Goal: Information Seeking & Learning: Learn about a topic

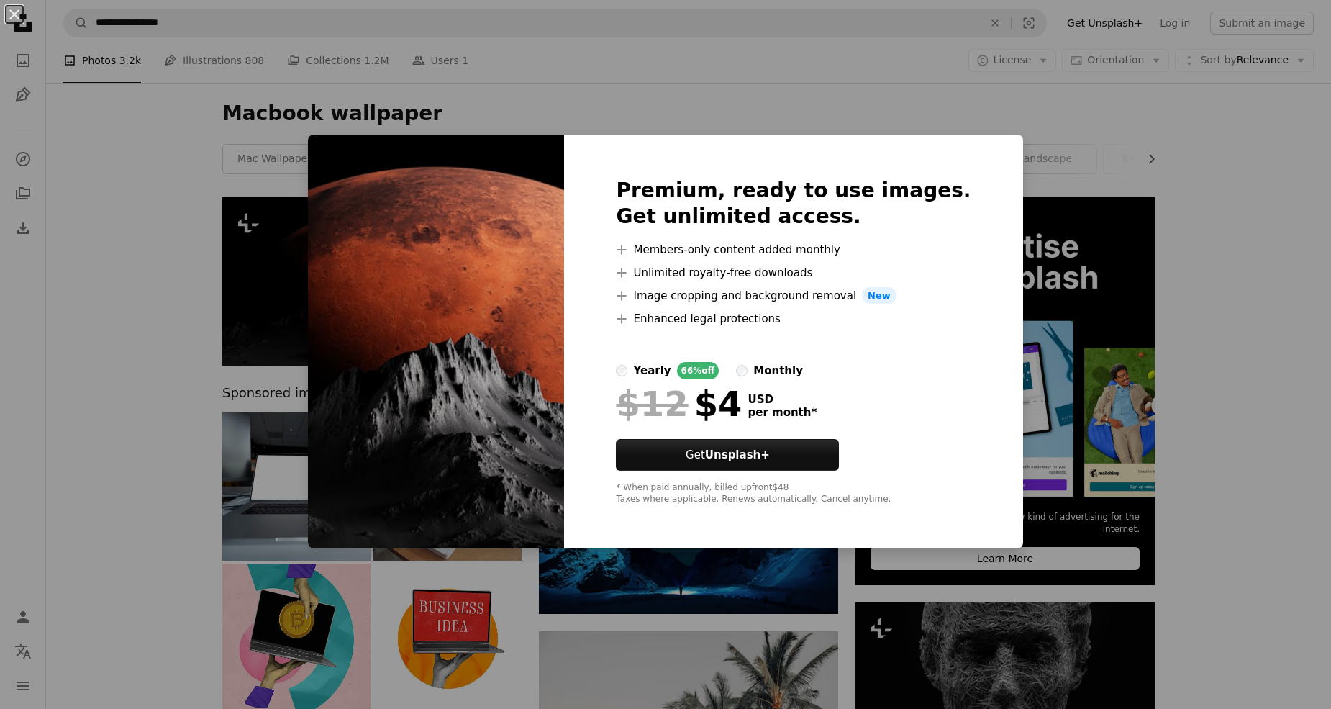
click at [192, 224] on div "An X shape Premium, ready to use images. Get unlimited access. A plus sign Memb…" at bounding box center [665, 354] width 1331 height 709
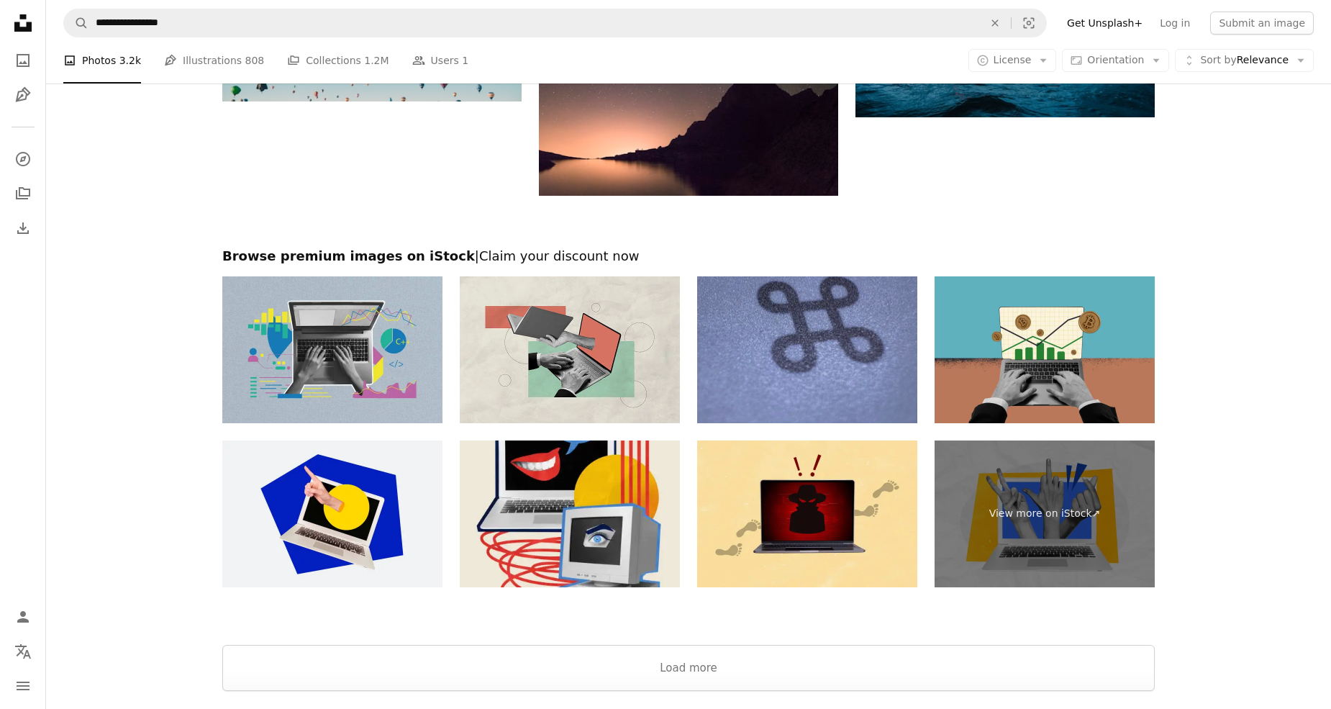
scroll to position [1852, 0]
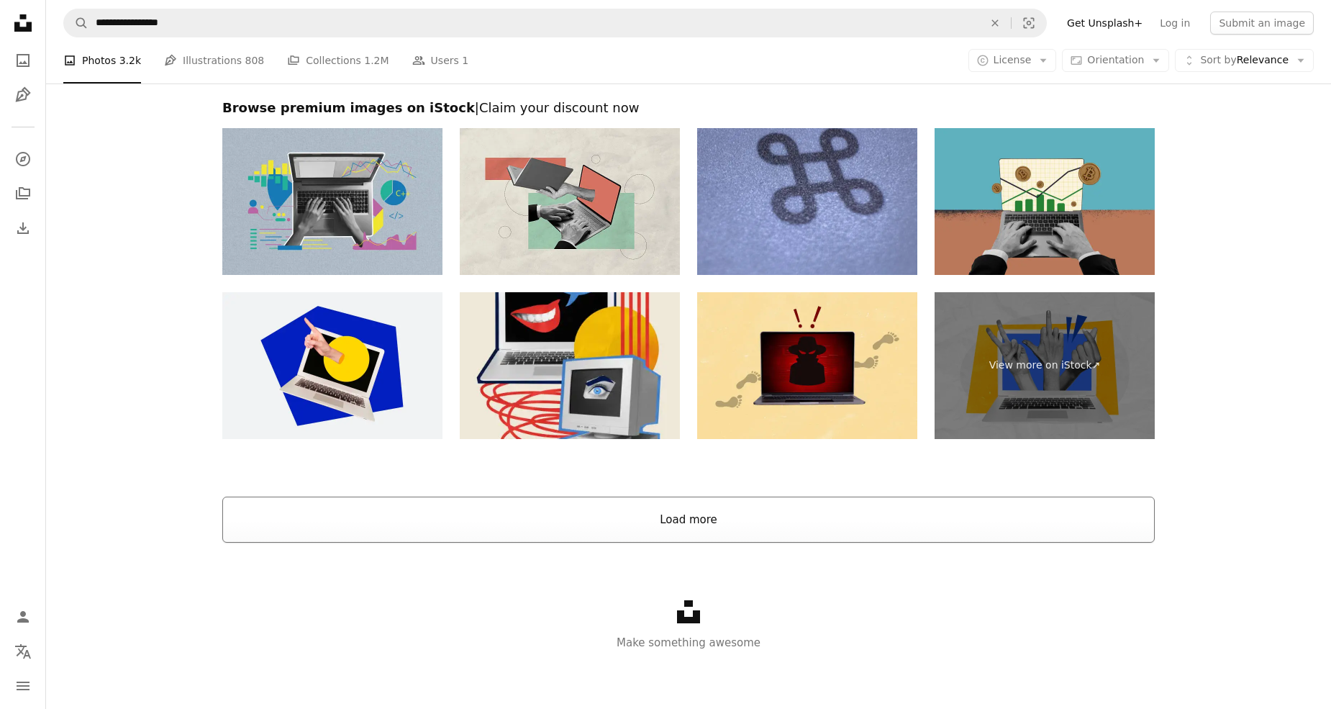
click at [698, 503] on button "Load more" at bounding box center [688, 519] width 932 height 46
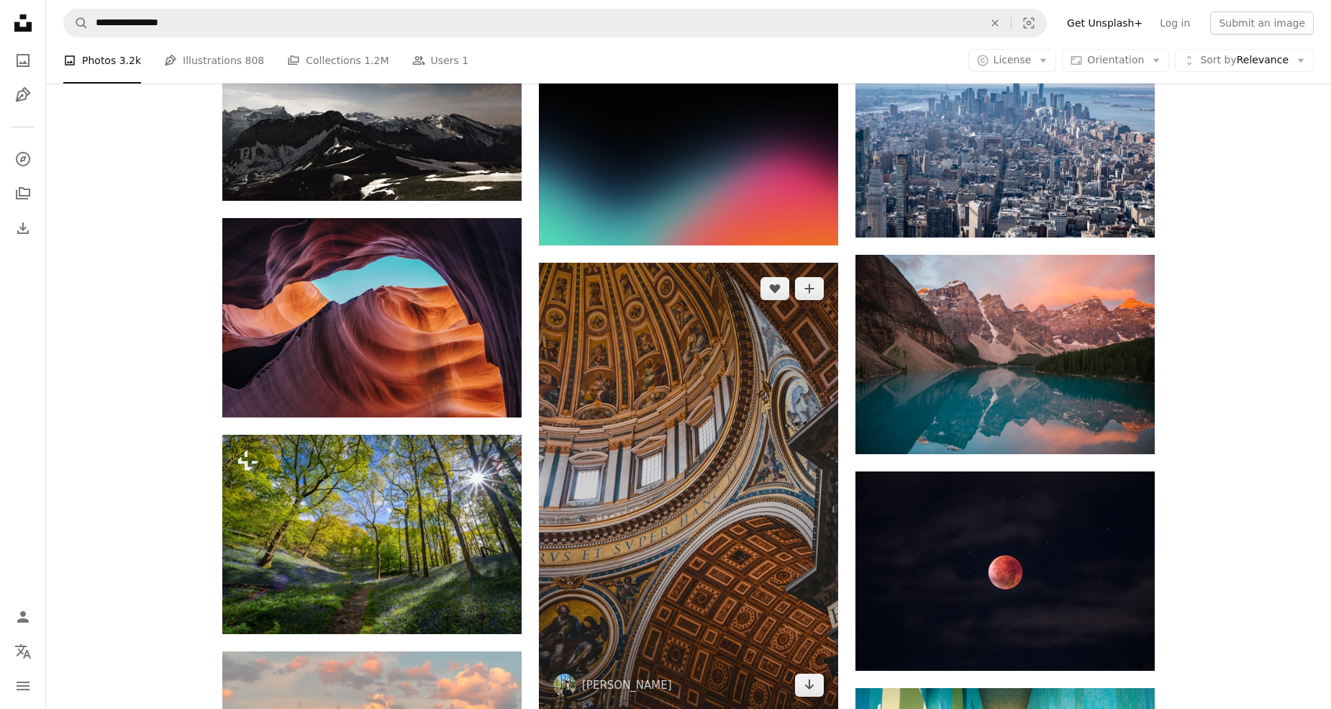
scroll to position [2664, 0]
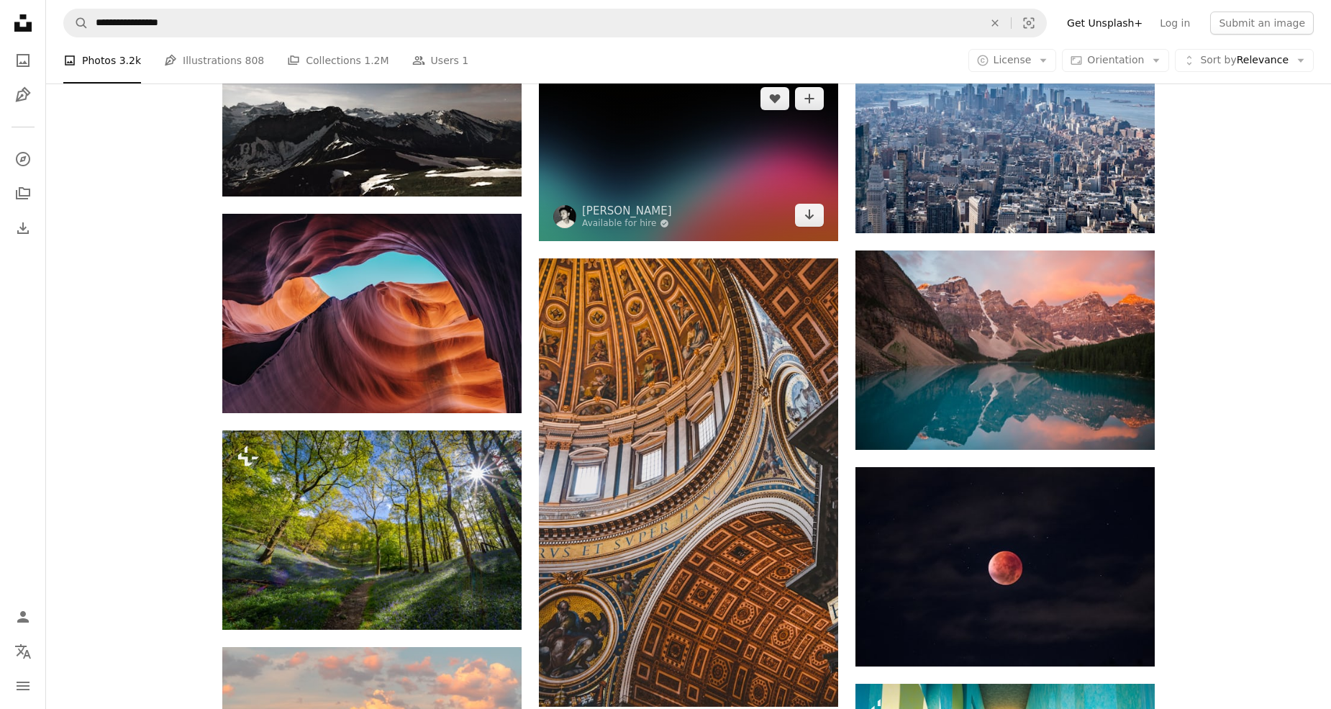
click at [688, 181] on img at bounding box center [688, 157] width 299 height 168
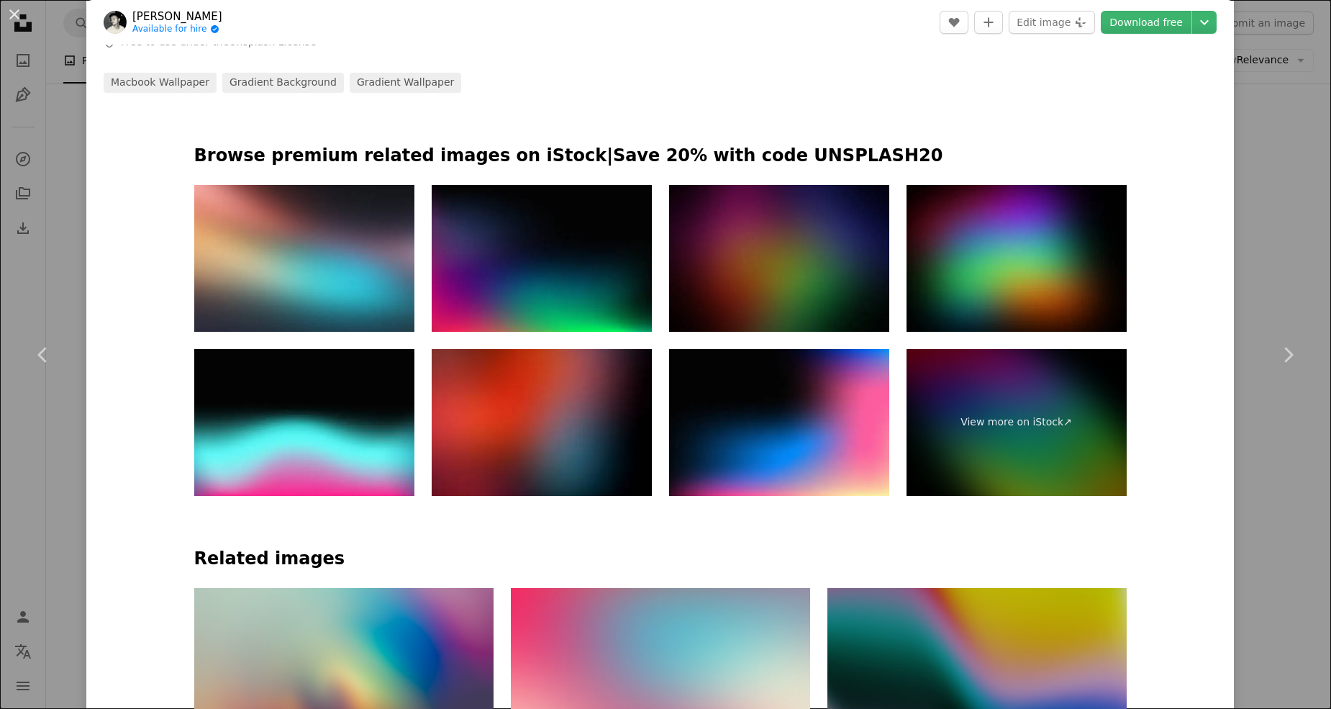
scroll to position [744, 0]
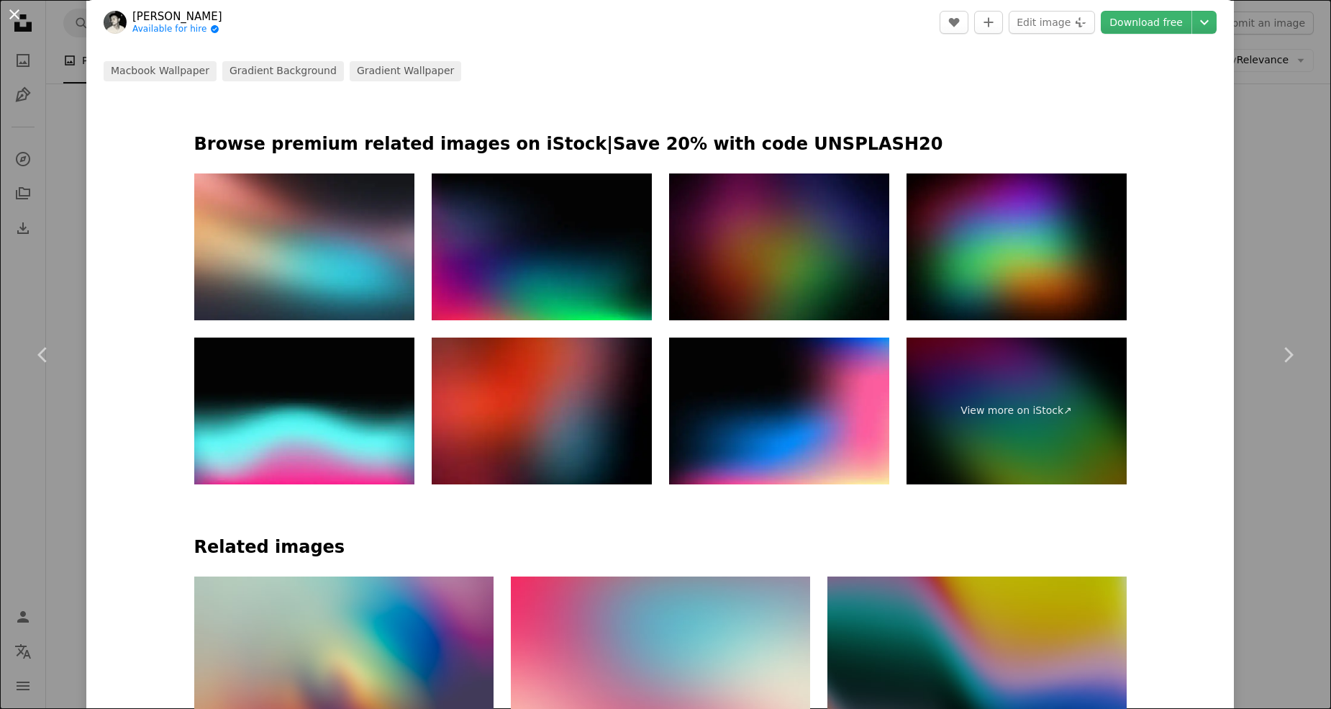
click at [13, 14] on button "An X shape" at bounding box center [14, 14] width 17 height 17
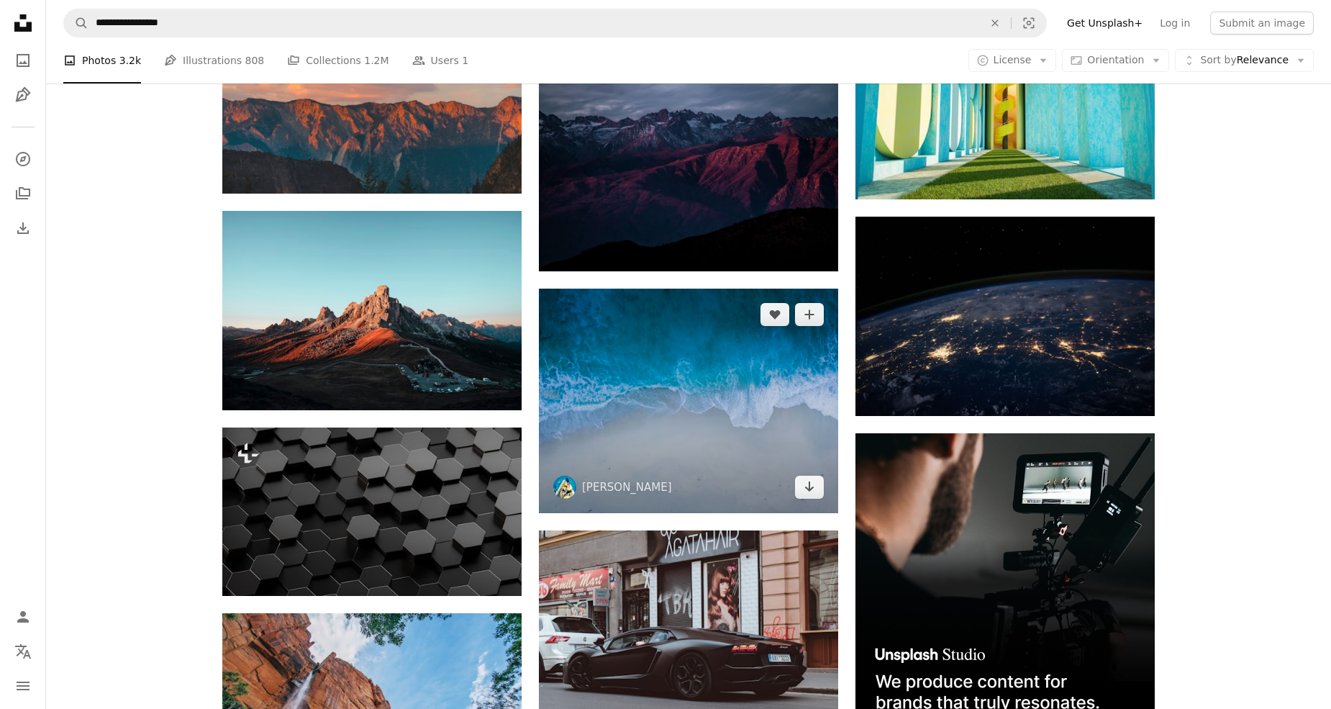
scroll to position [3346, 0]
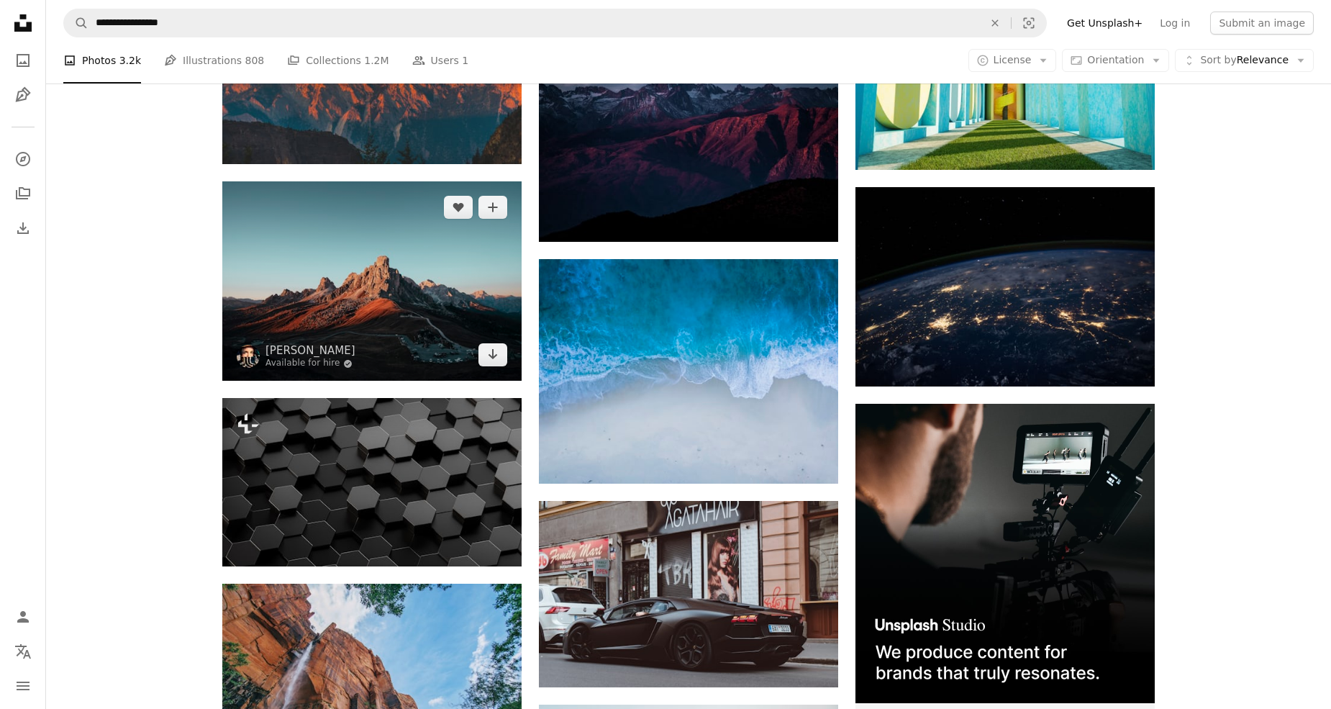
click at [447, 310] on img at bounding box center [371, 280] width 299 height 199
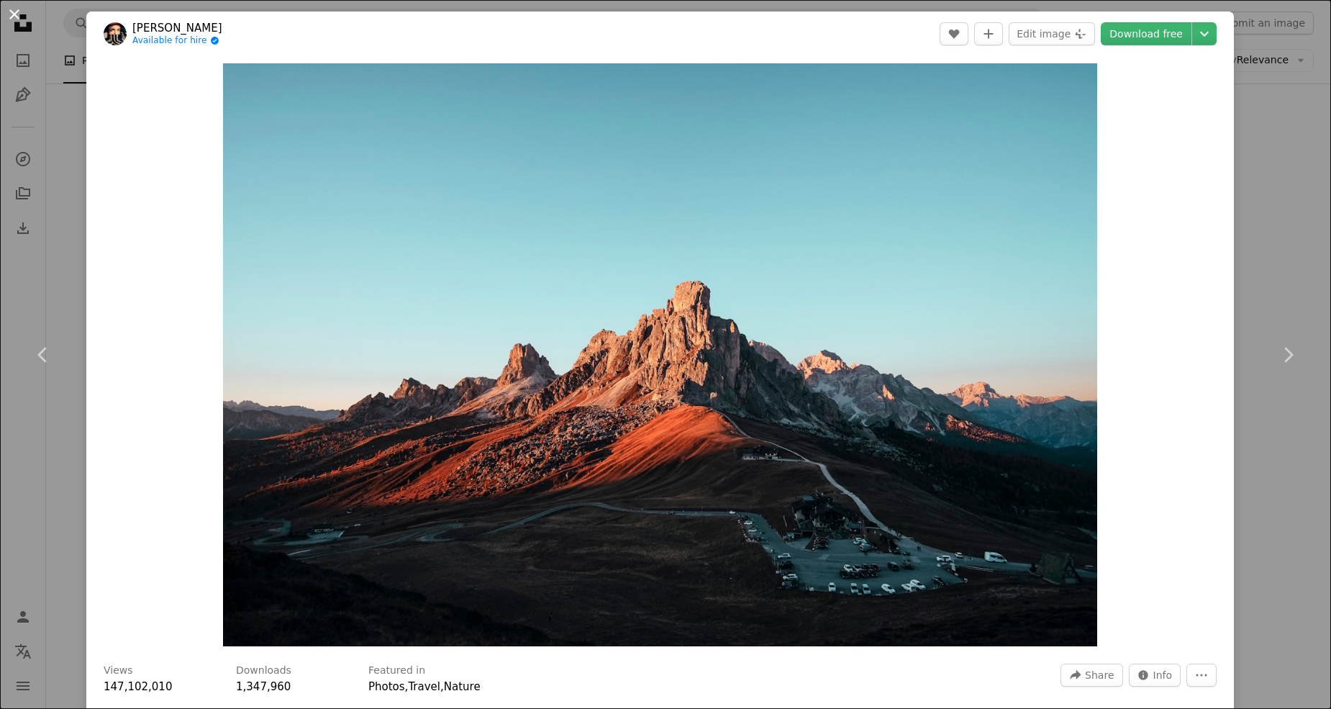
click at [12, 22] on button "An X shape" at bounding box center [14, 14] width 17 height 17
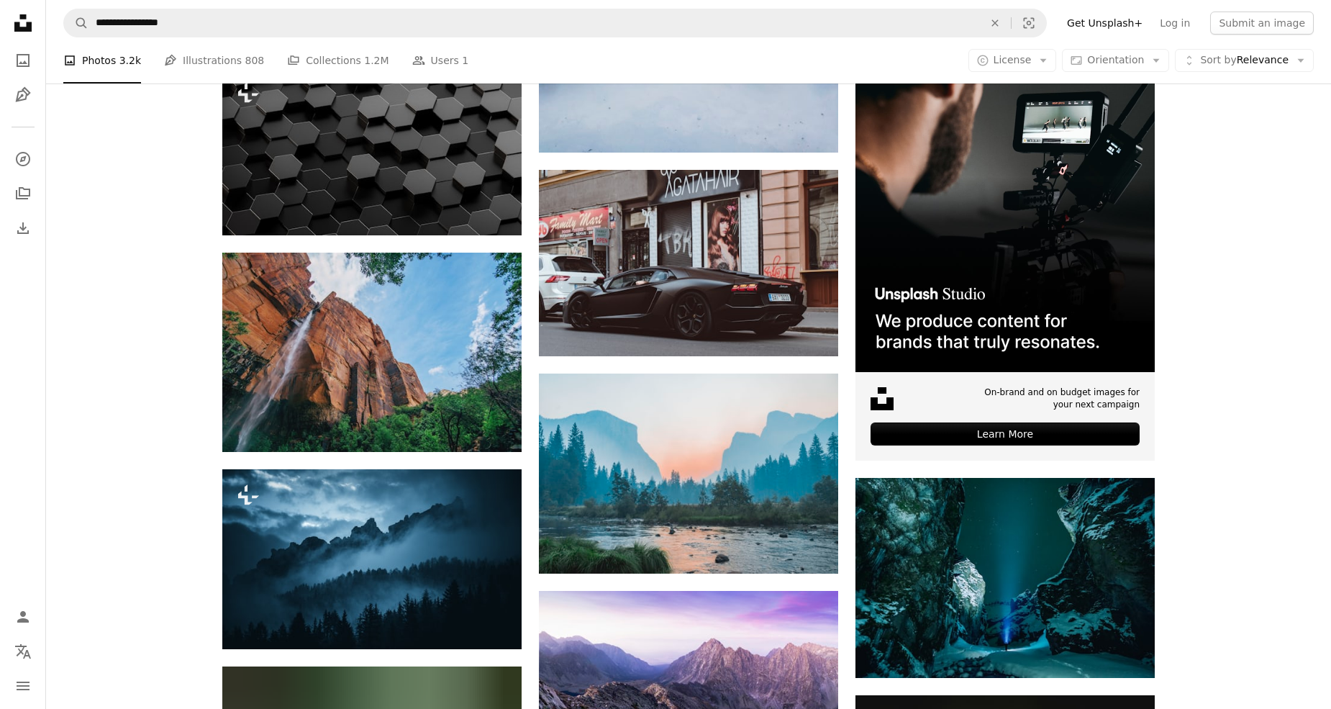
scroll to position [3680, 0]
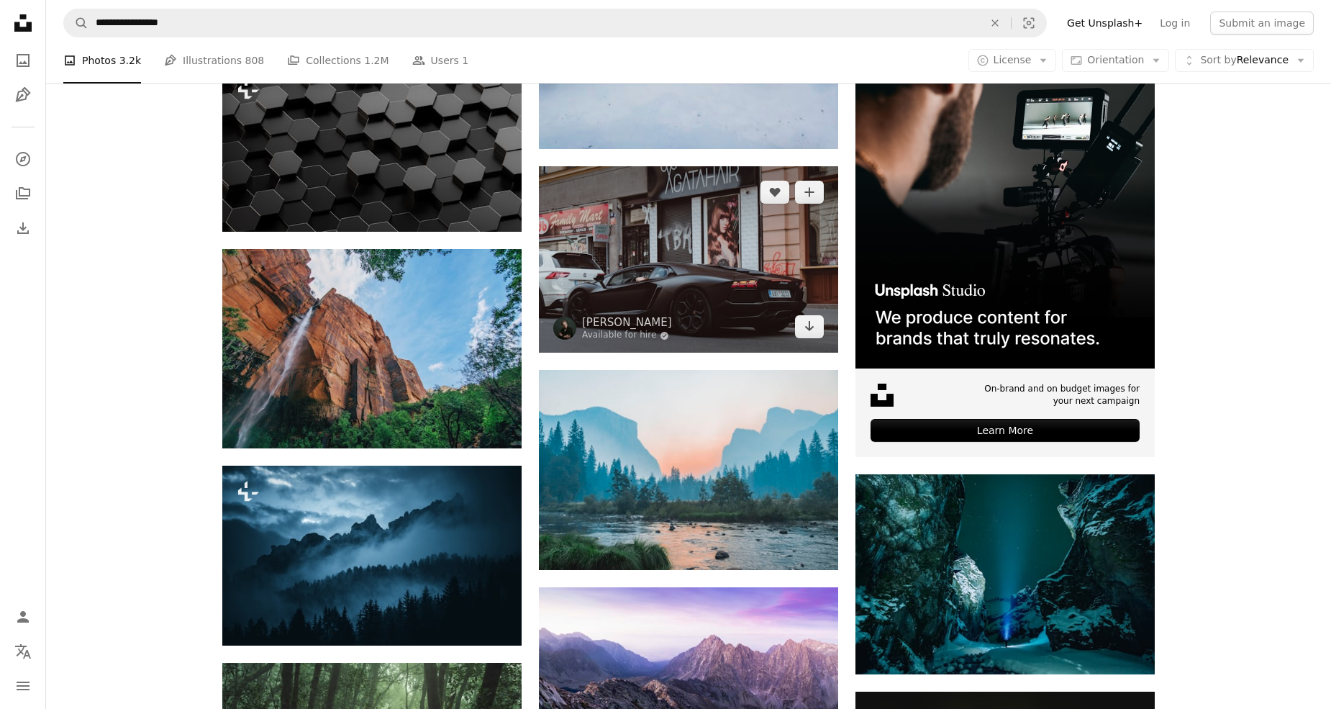
click at [662, 263] on img at bounding box center [688, 259] width 299 height 187
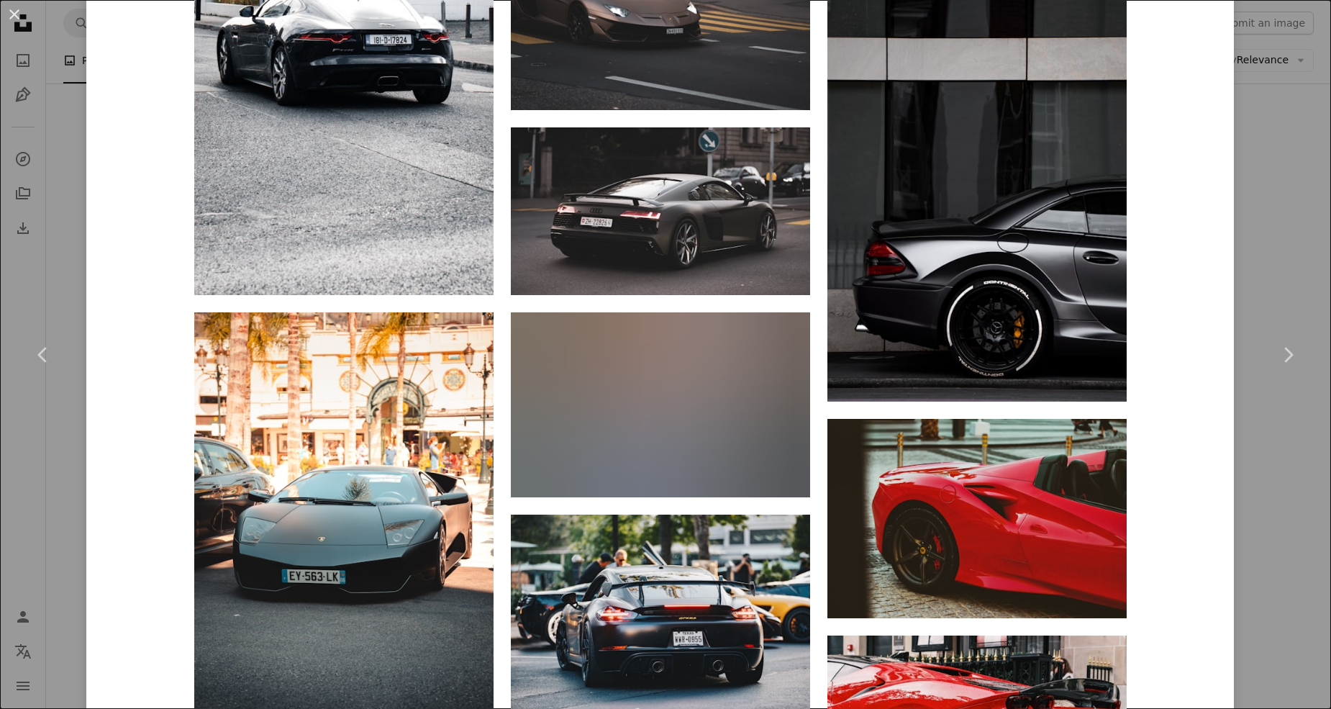
scroll to position [3532, 0]
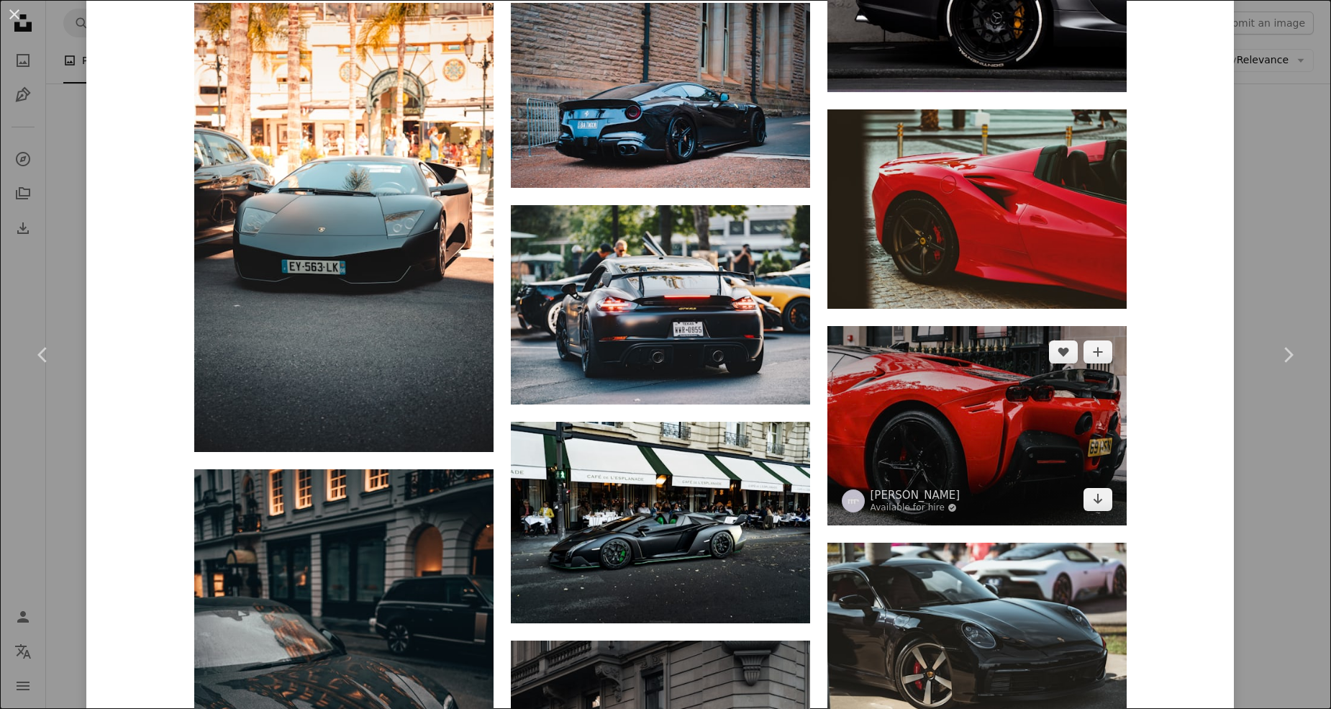
click at [943, 449] on img at bounding box center [976, 425] width 299 height 199
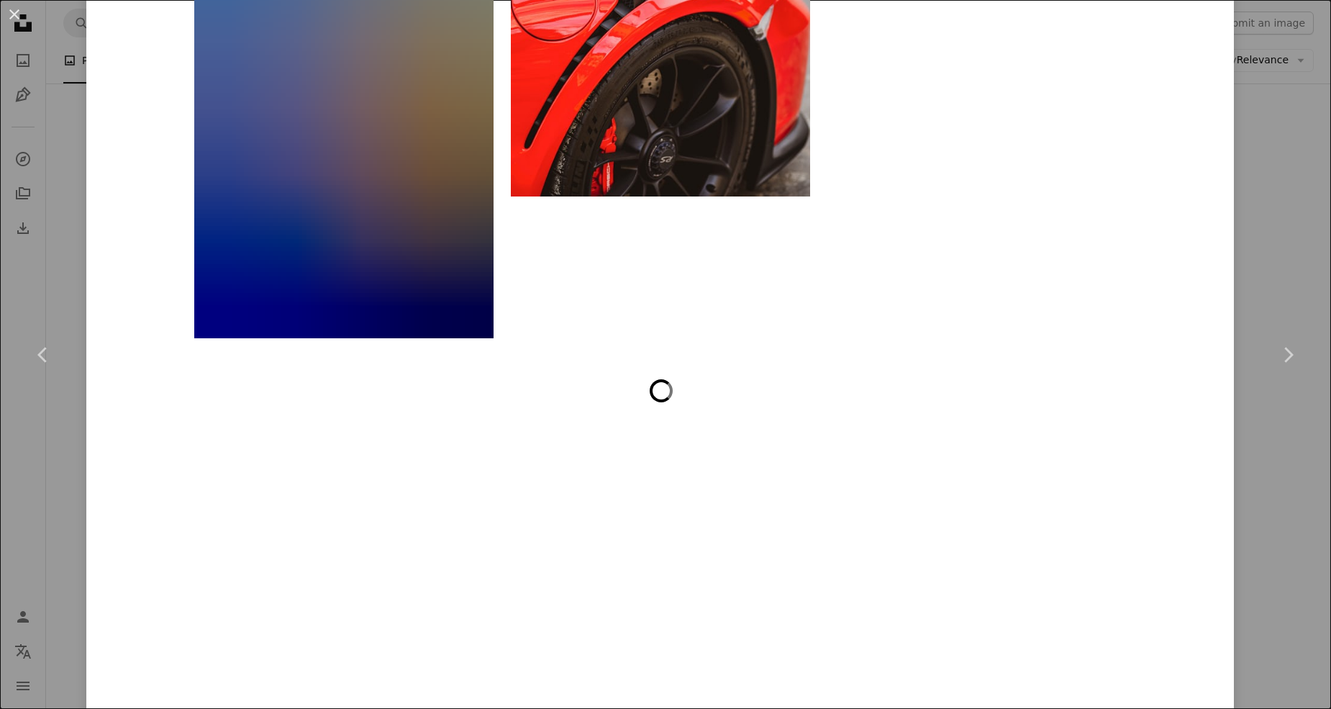
scroll to position [6245, 0]
